Goal: Information Seeking & Learning: Learn about a topic

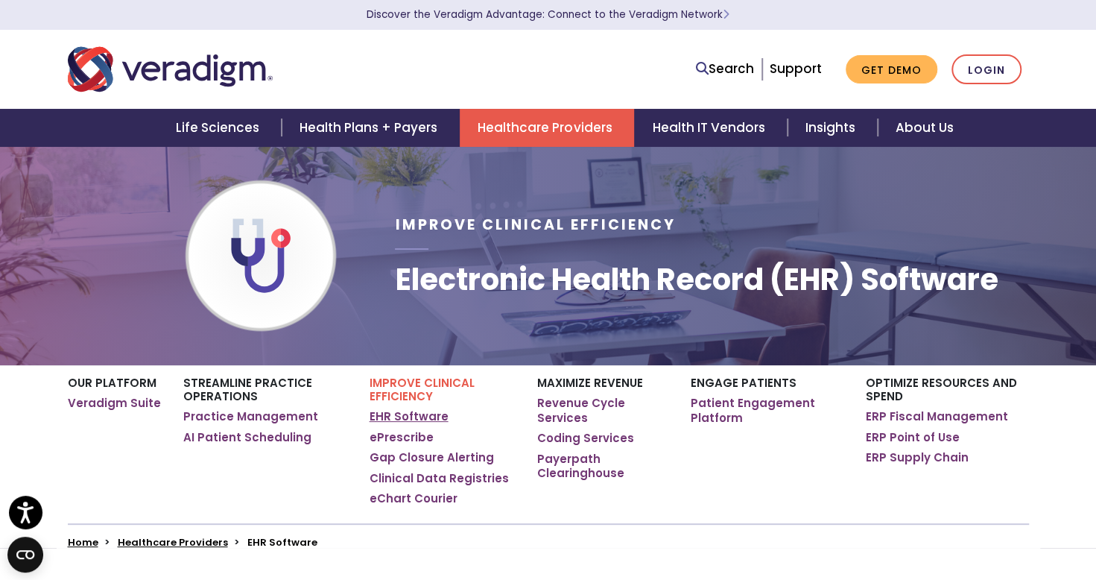
click at [406, 417] on link "EHR Software" at bounding box center [409, 416] width 79 height 15
click at [381, 416] on link "EHR Software" at bounding box center [409, 416] width 79 height 15
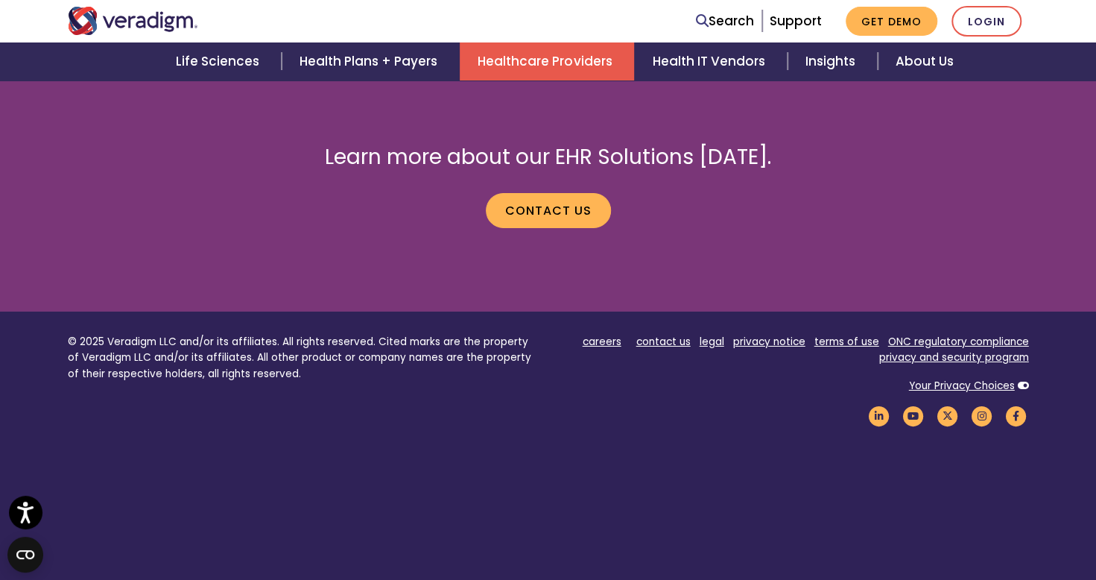
scroll to position [2897, 0]
